Goal: Complete application form

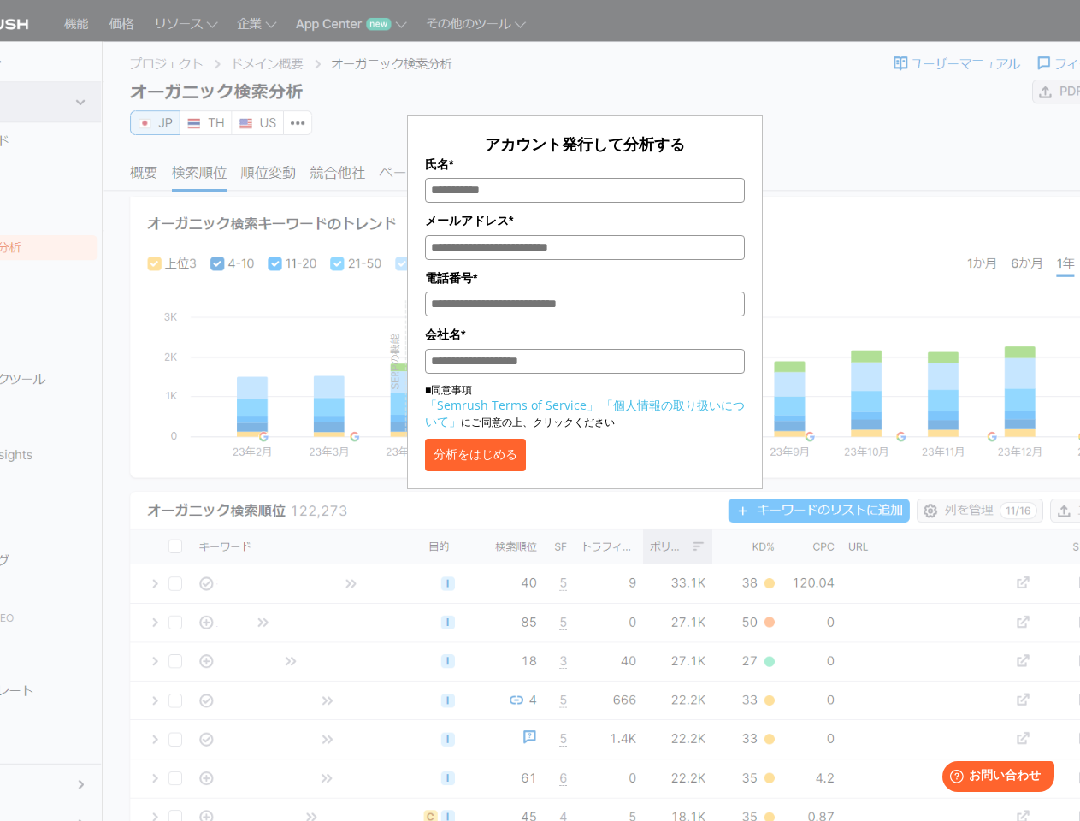
click at [585, 164] on label "氏名*" at bounding box center [585, 164] width 320 height 19
click at [585, 178] on input "氏名*" at bounding box center [585, 190] width 320 height 25
click at [585, 191] on input "氏名*" at bounding box center [585, 190] width 320 height 25
click at [585, 221] on label "メールアドレス*" at bounding box center [585, 220] width 320 height 19
click at [585, 235] on input "メールアドレス*" at bounding box center [585, 247] width 320 height 25
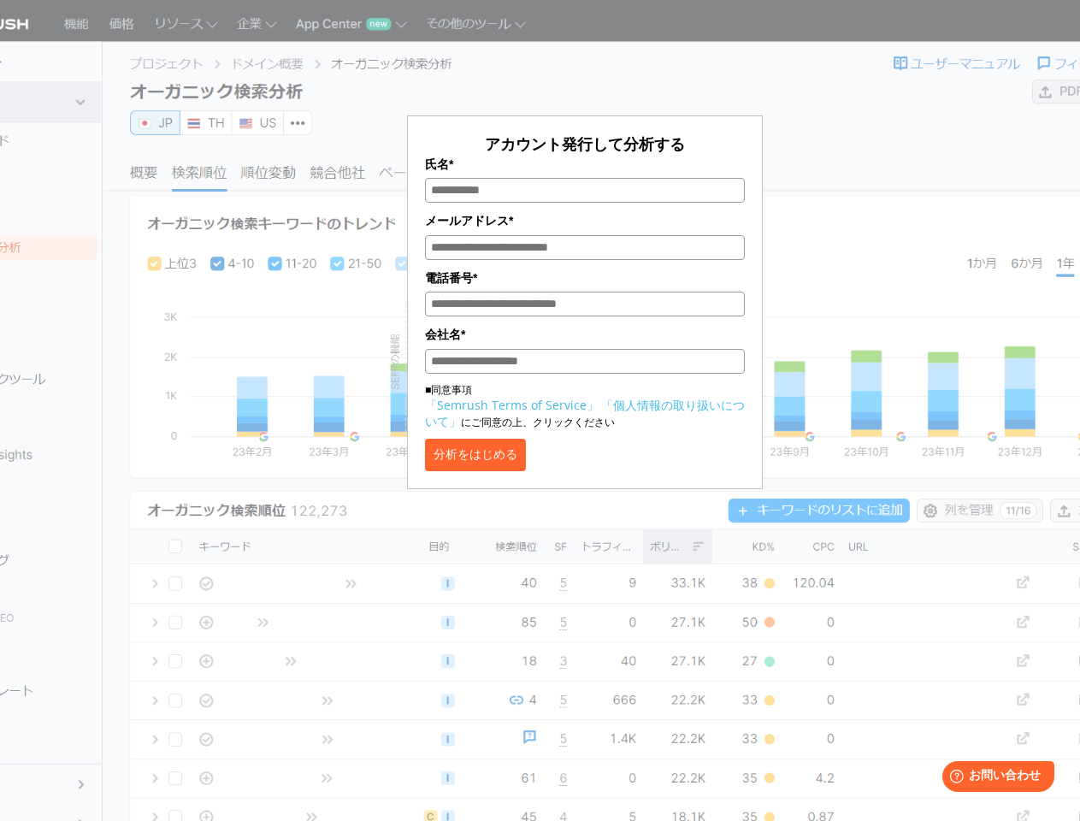
click at [585, 249] on input "メールアドレス*" at bounding box center [585, 247] width 320 height 25
click at [585, 280] on label "電話番号*" at bounding box center [585, 278] width 320 height 19
click at [585, 292] on input "電話番号*" at bounding box center [585, 304] width 320 height 25
click at [585, 306] on input "電話番号*" at bounding box center [585, 304] width 320 height 25
click at [585, 337] on label "会社名*" at bounding box center [585, 334] width 320 height 19
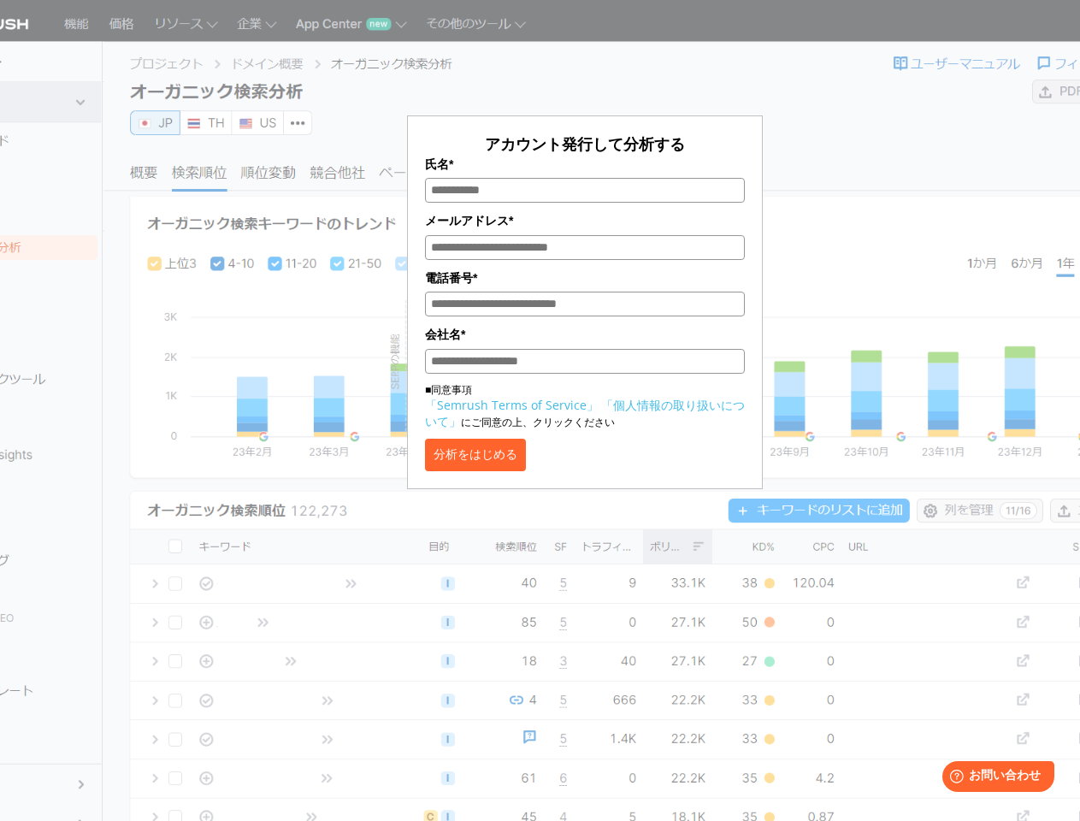
click at [585, 349] on input "会社名*" at bounding box center [585, 361] width 320 height 25
click at [585, 364] on input "会社名*" at bounding box center [585, 361] width 320 height 25
click at [499, 460] on button "分析をはじめる" at bounding box center [475, 455] width 101 height 32
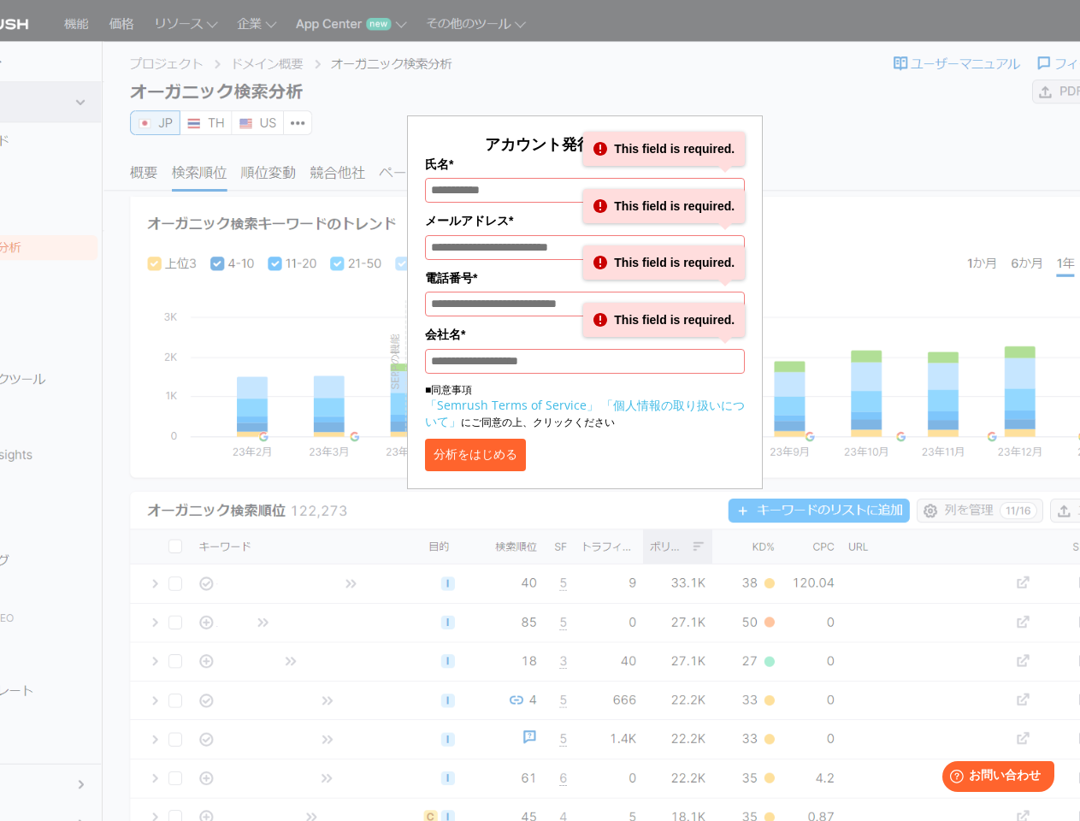
click at [998, 778] on span "お問い合わせ" at bounding box center [1005, 775] width 72 height 15
